Goal: Entertainment & Leisure: Consume media (video, audio)

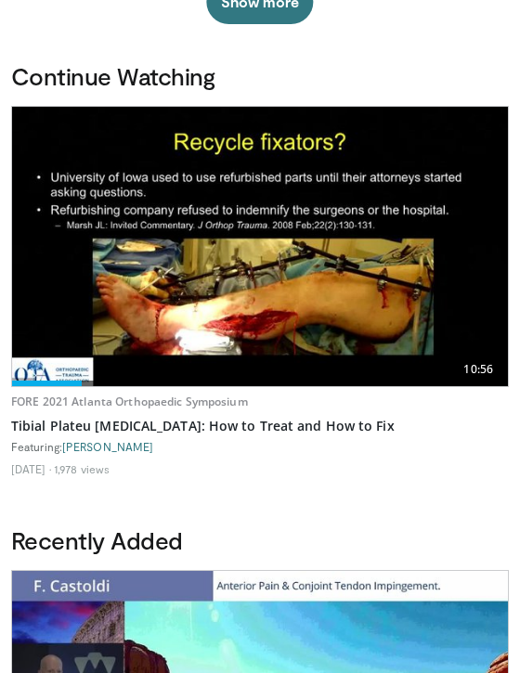
scroll to position [562, 0]
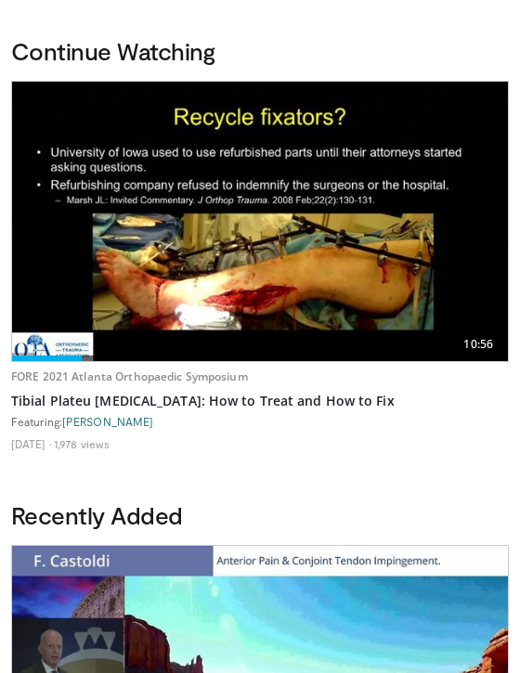
click at [298, 236] on img at bounding box center [260, 221] width 496 height 279
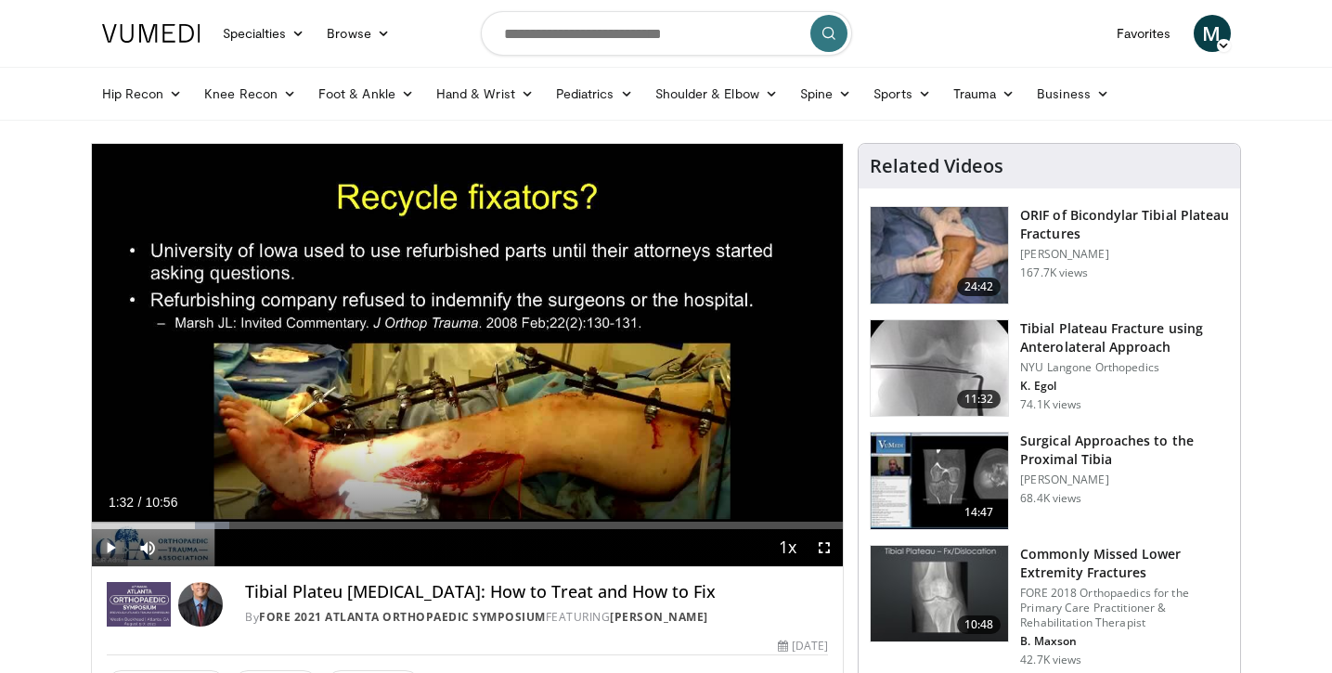
click at [111, 546] on span "Video Player" at bounding box center [110, 547] width 37 height 37
click at [519, 544] on span "Video Player" at bounding box center [824, 547] width 37 height 37
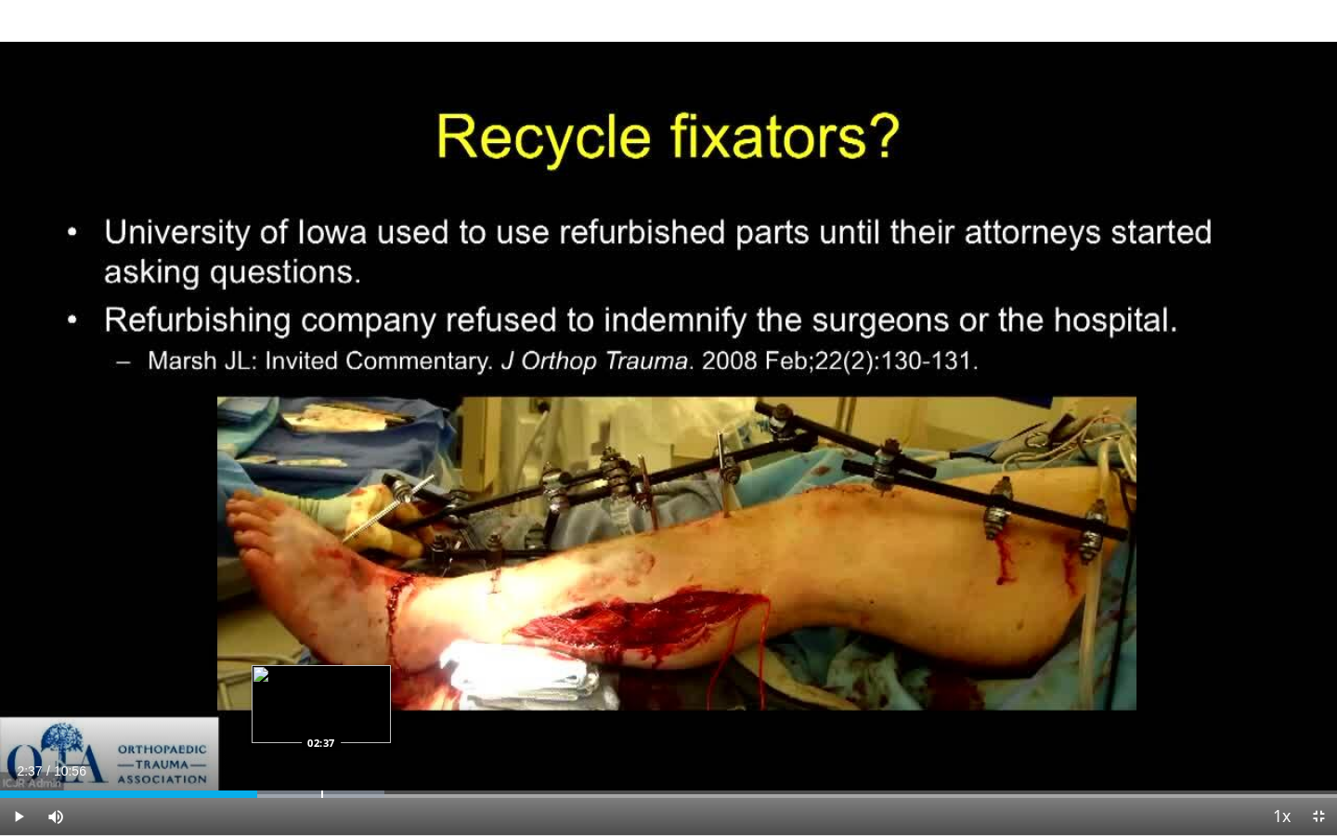
click at [321, 672] on div "Progress Bar" at bounding box center [322, 793] width 2 height 7
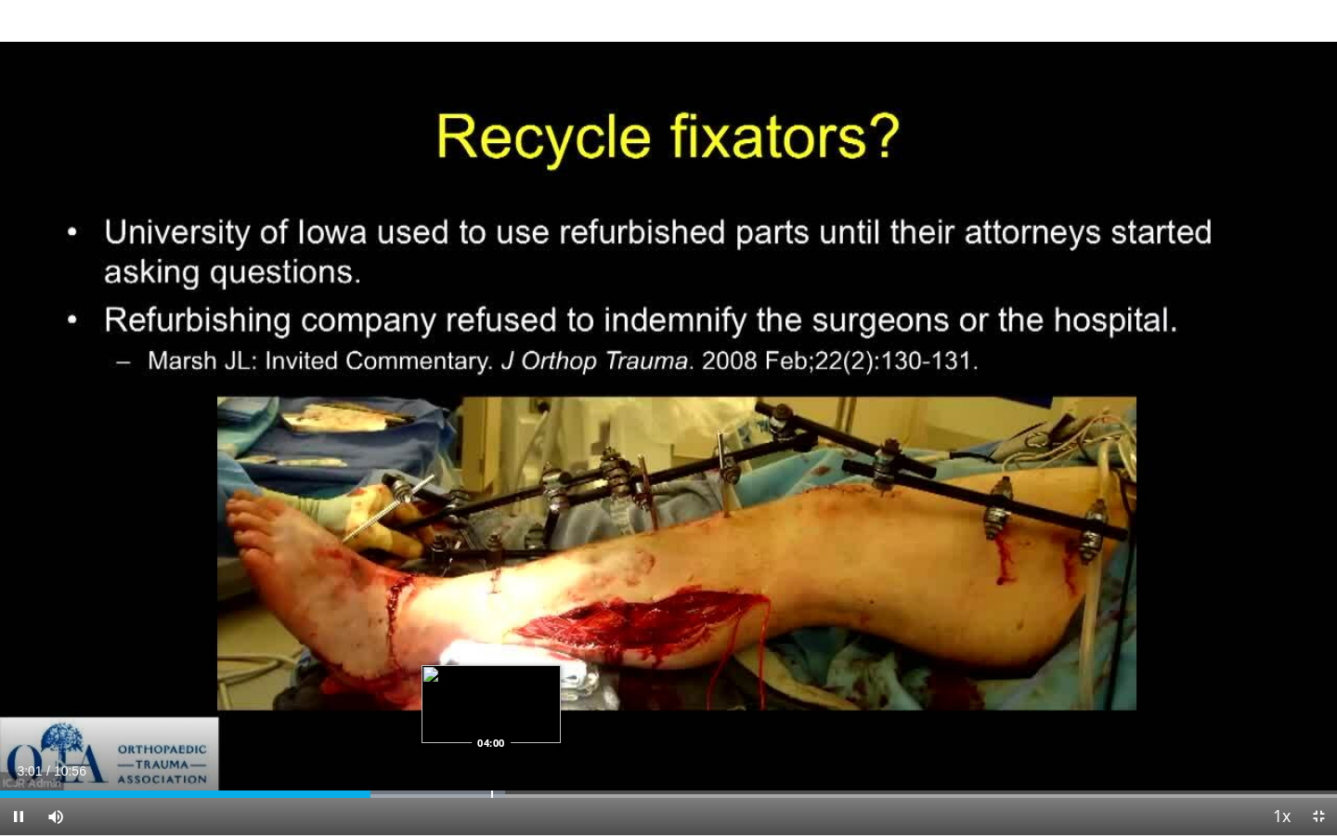
click at [491, 672] on div "Progress Bar" at bounding box center [492, 793] width 2 height 7
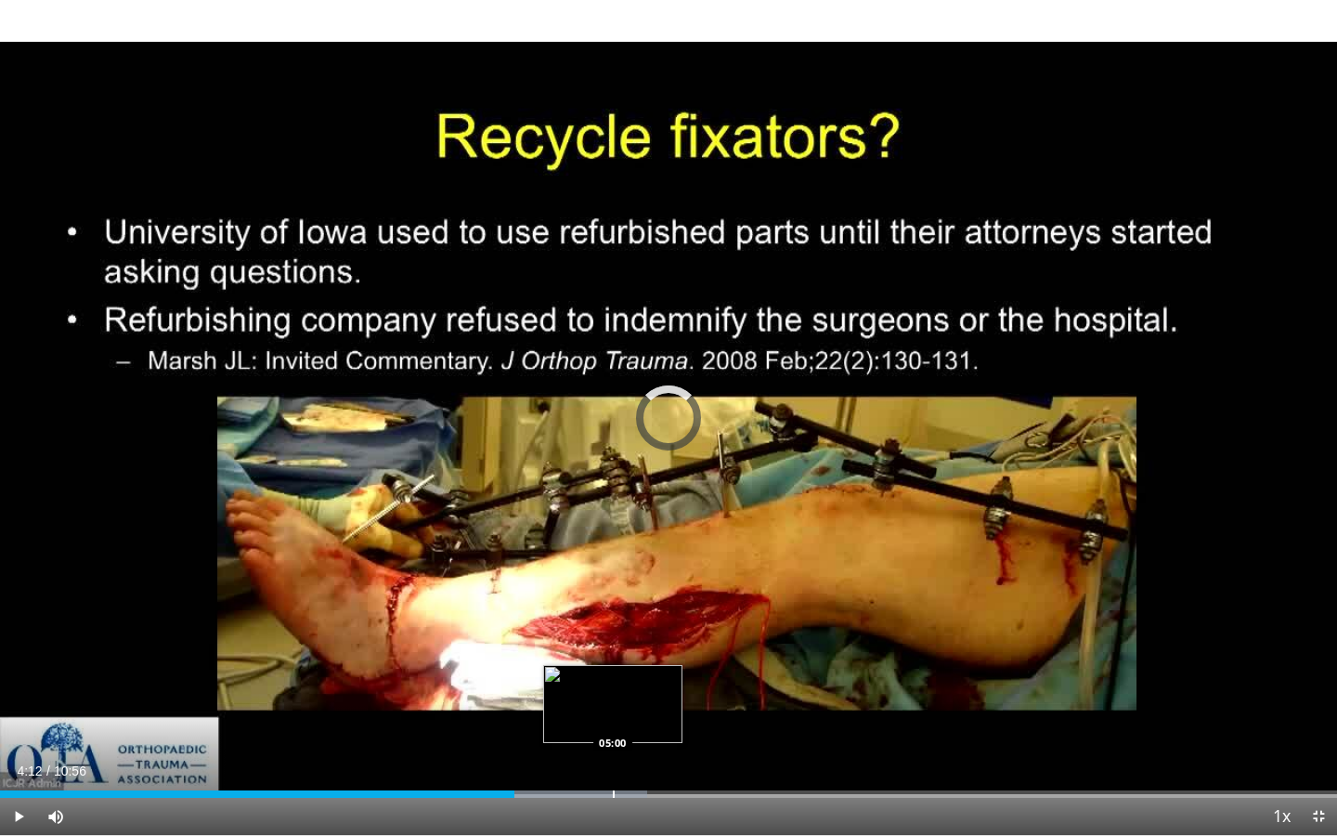
click at [519, 672] on div "Progress Bar" at bounding box center [614, 793] width 2 height 7
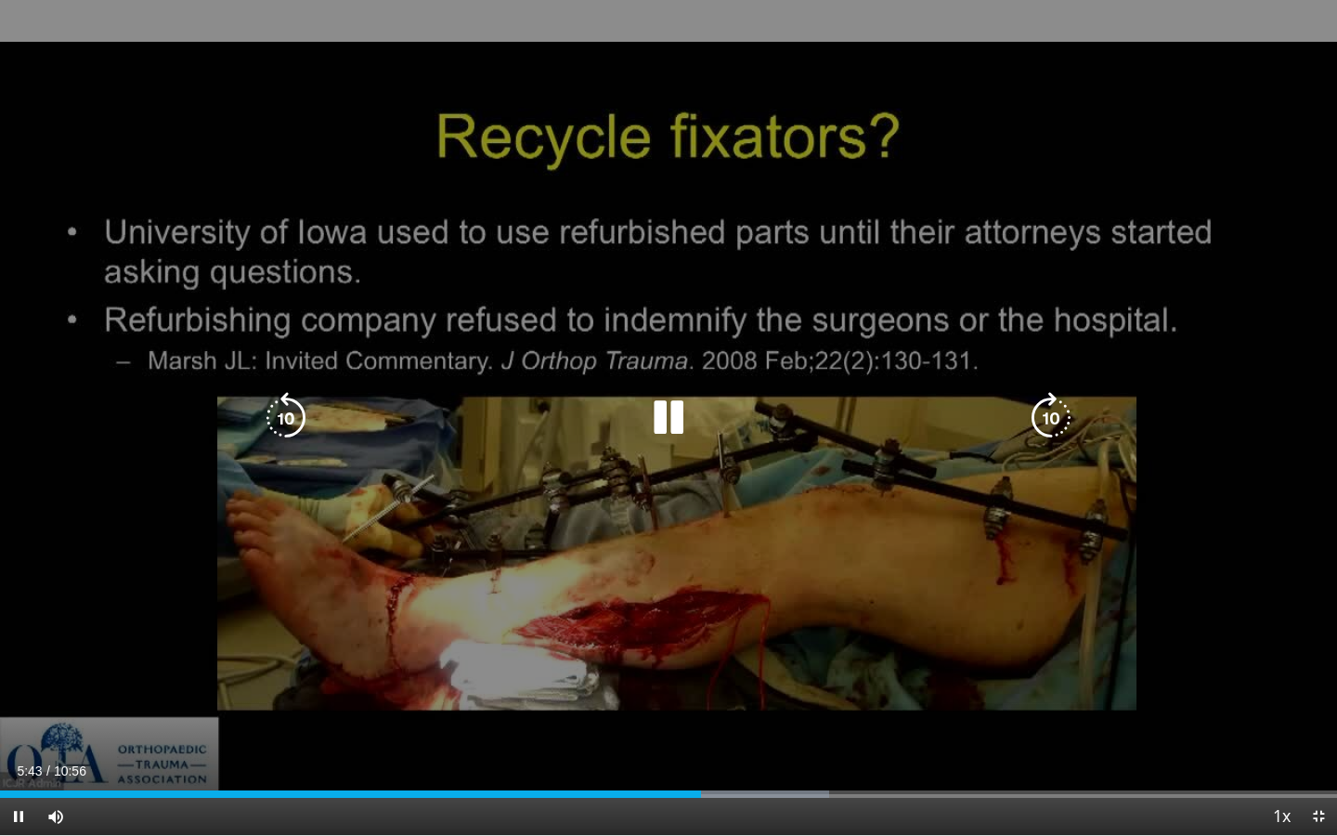
click at [502, 672] on div "10 seconds Tap to unmute" at bounding box center [668, 417] width 1337 height 835
